Goal: Use online tool/utility: Utilize a website feature to perform a specific function

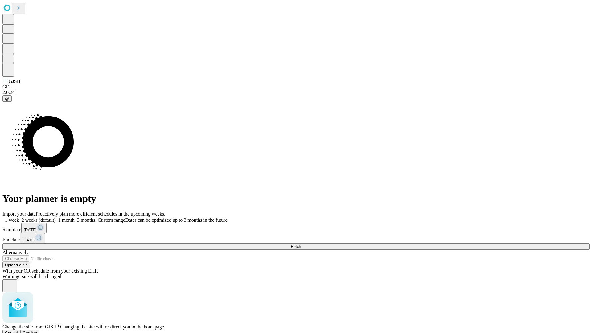
click at [37, 331] on span "Confirm" at bounding box center [30, 333] width 14 height 5
click at [75, 217] on label "1 month" at bounding box center [65, 219] width 19 height 5
click at [301, 244] on span "Fetch" at bounding box center [296, 246] width 10 height 5
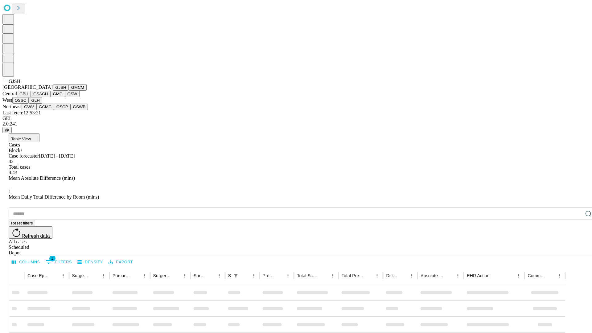
click at [69, 91] on button "GMCM" at bounding box center [78, 87] width 18 height 6
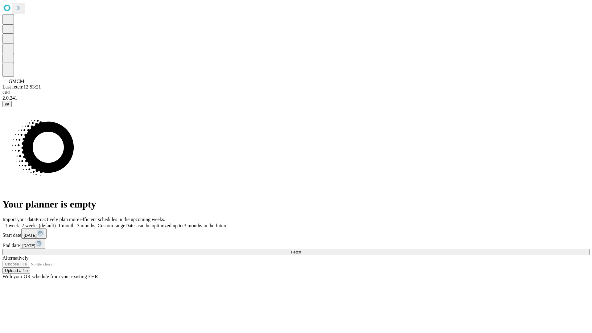
click at [75, 223] on label "1 month" at bounding box center [65, 225] width 19 height 5
click at [301, 250] on span "Fetch" at bounding box center [296, 252] width 10 height 5
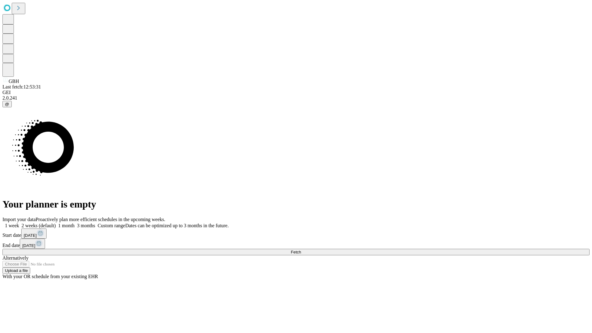
click at [75, 223] on label "1 month" at bounding box center [65, 225] width 19 height 5
click at [301, 250] on span "Fetch" at bounding box center [296, 252] width 10 height 5
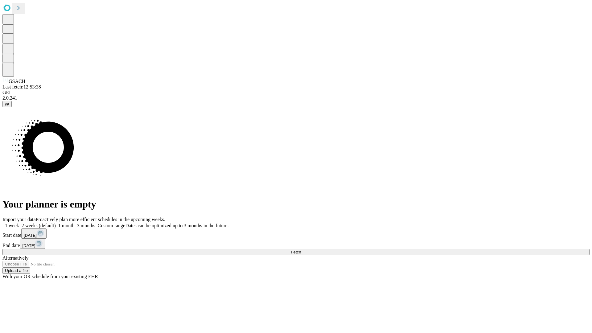
click at [301, 250] on span "Fetch" at bounding box center [296, 252] width 10 height 5
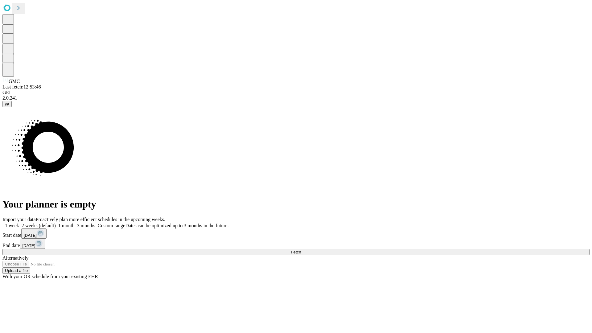
click at [75, 223] on label "1 month" at bounding box center [65, 225] width 19 height 5
click at [301, 250] on span "Fetch" at bounding box center [296, 252] width 10 height 5
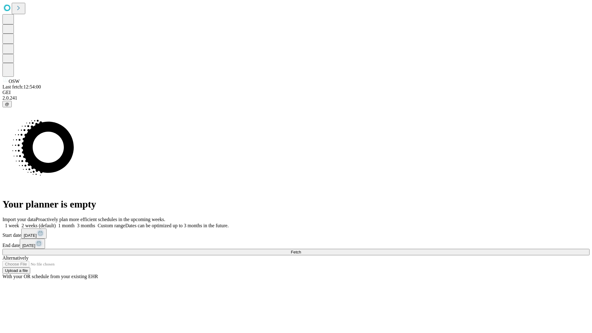
click at [75, 223] on label "1 month" at bounding box center [65, 225] width 19 height 5
click at [301, 250] on span "Fetch" at bounding box center [296, 252] width 10 height 5
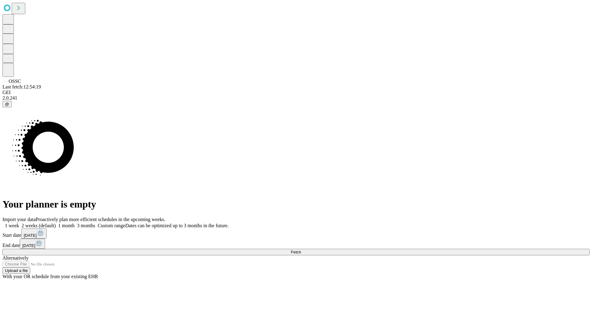
click at [75, 223] on label "1 month" at bounding box center [65, 225] width 19 height 5
click at [301, 250] on span "Fetch" at bounding box center [296, 252] width 10 height 5
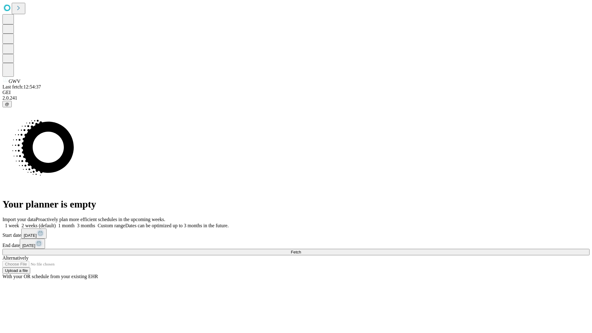
click at [75, 223] on label "1 month" at bounding box center [65, 225] width 19 height 5
click at [301, 250] on span "Fetch" at bounding box center [296, 252] width 10 height 5
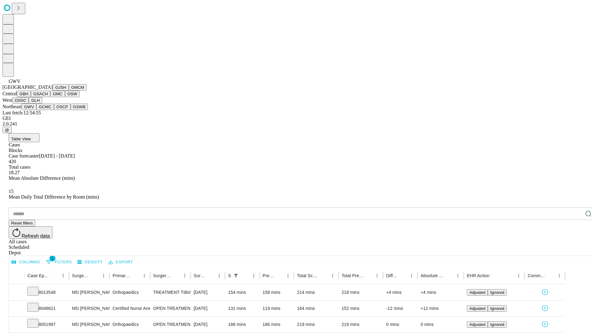
click at [48, 110] on button "GCMC" at bounding box center [45, 107] width 18 height 6
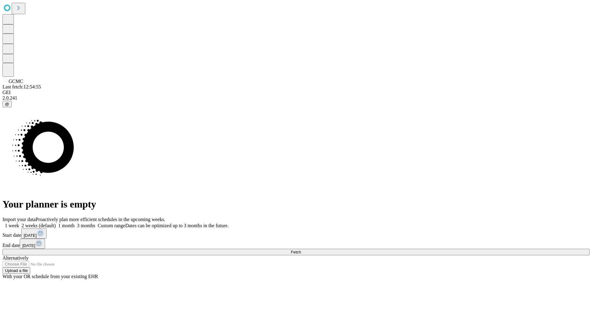
click at [75, 223] on label "1 month" at bounding box center [65, 225] width 19 height 5
click at [301, 250] on span "Fetch" at bounding box center [296, 252] width 10 height 5
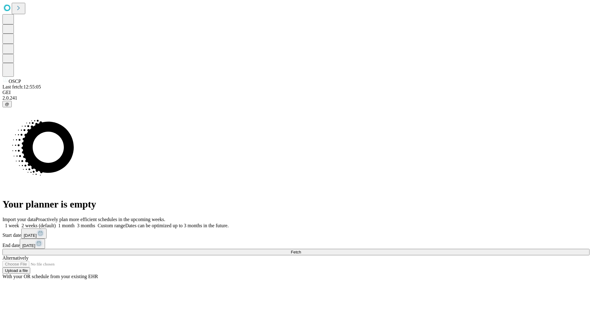
click at [75, 223] on label "1 month" at bounding box center [65, 225] width 19 height 5
click at [301, 250] on span "Fetch" at bounding box center [296, 252] width 10 height 5
